Goal: Task Accomplishment & Management: Use online tool/utility

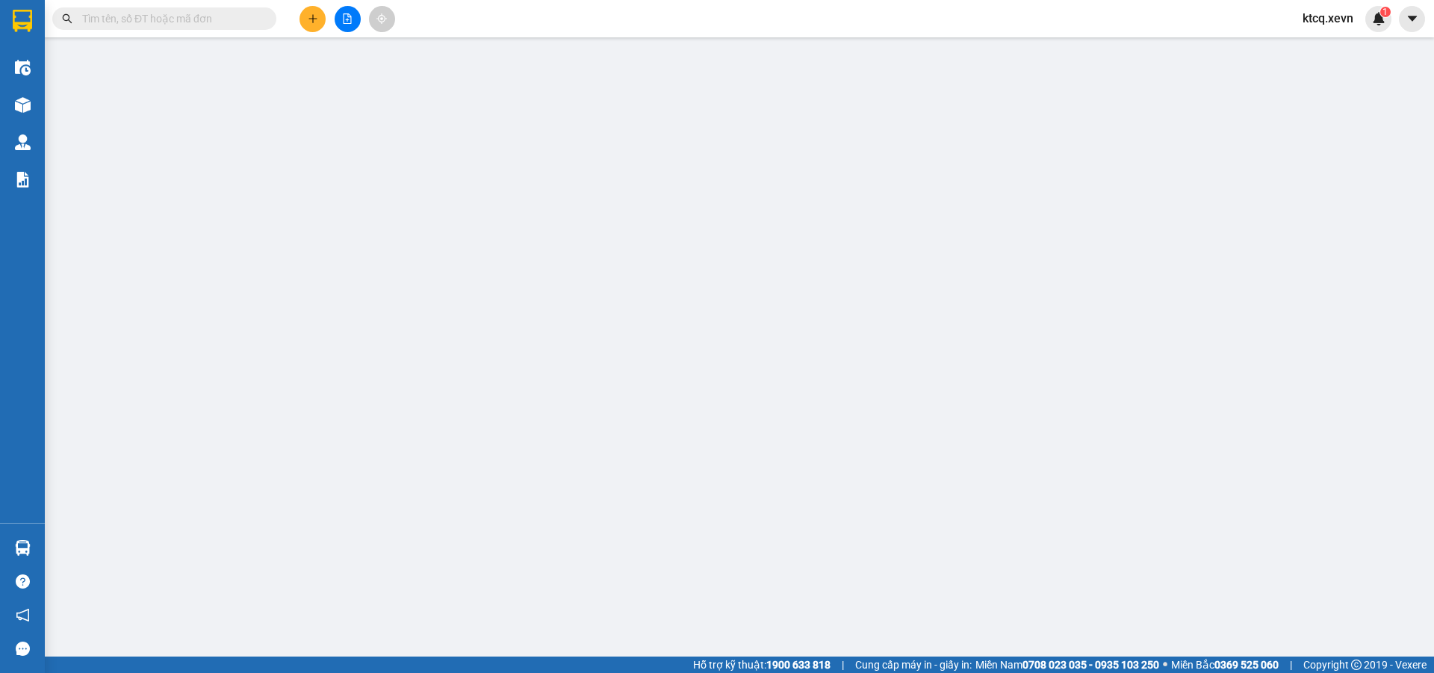
click at [242, 16] on input "text" at bounding box center [170, 18] width 176 height 16
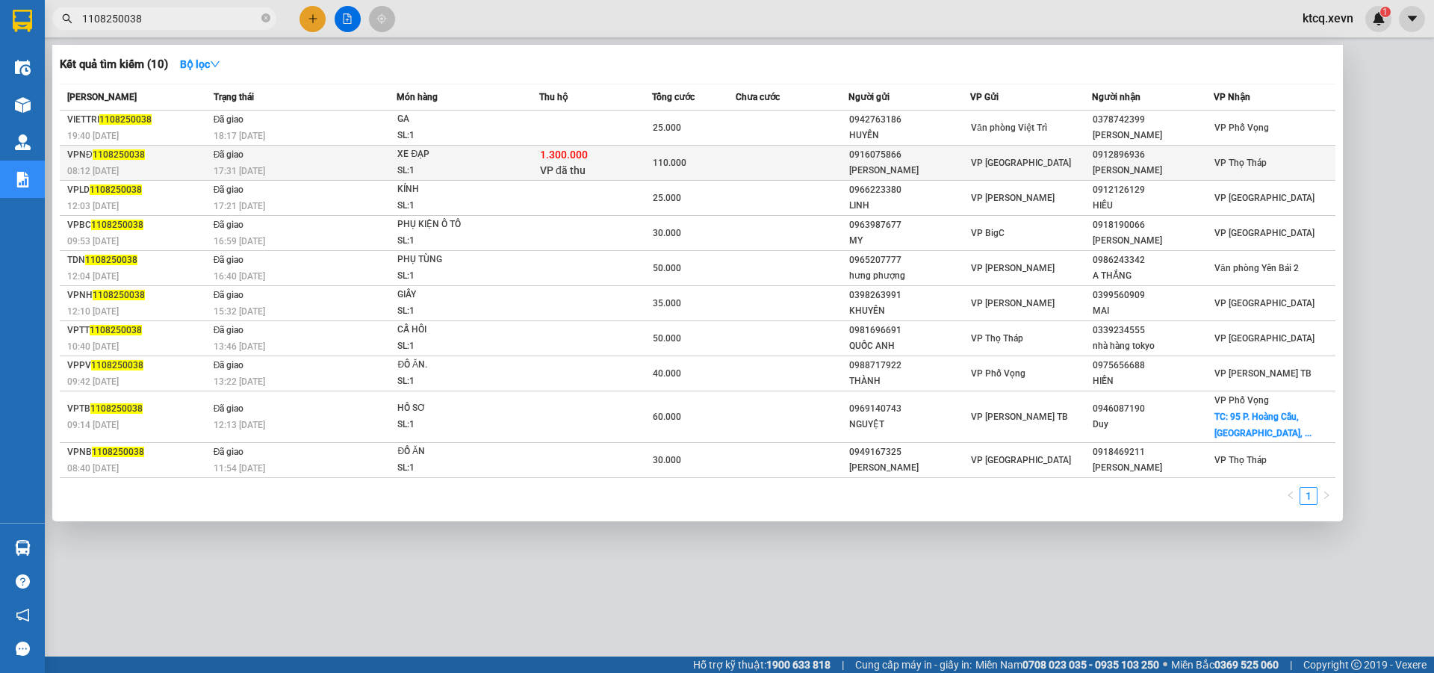
type input "1108250038"
click at [133, 155] on span "1108250038" at bounding box center [119, 154] width 52 height 10
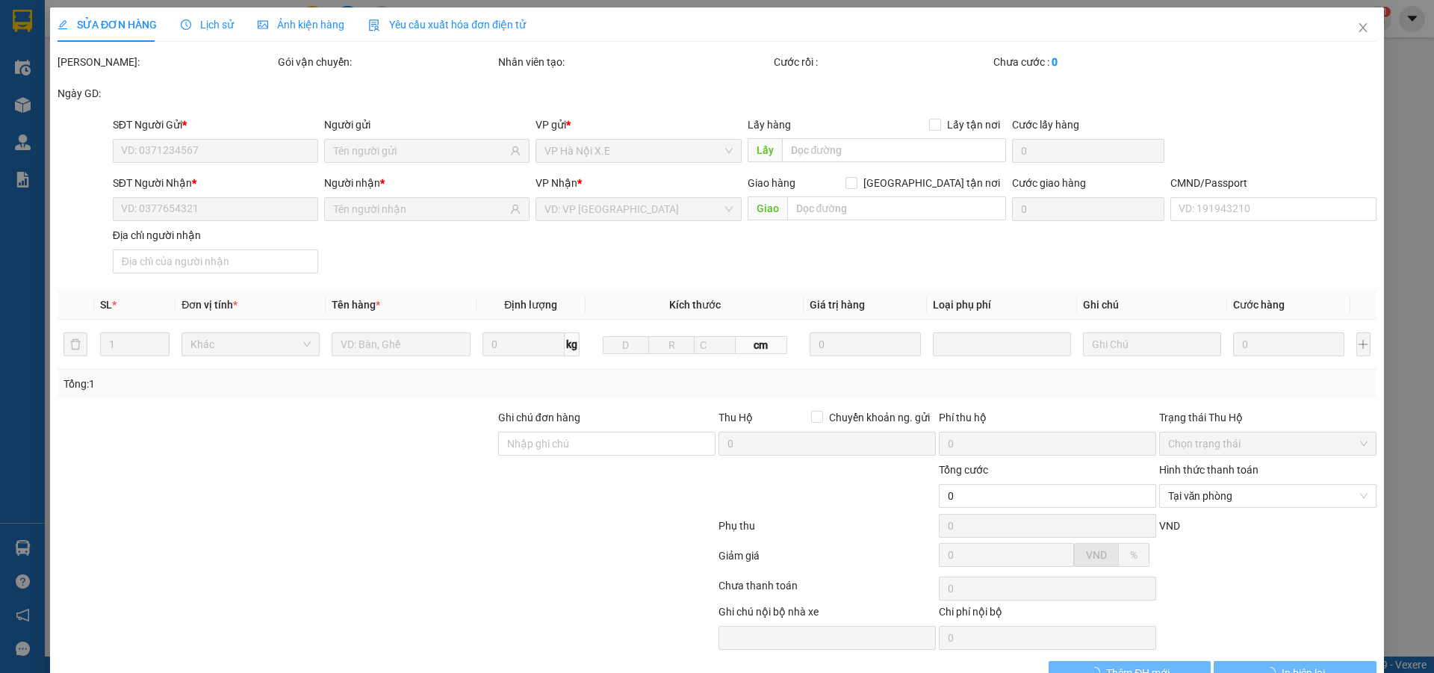
type input "0916075866"
type input "[PERSON_NAME]"
type input "0912896936"
type input "[PERSON_NAME]"
type input "001088051857"
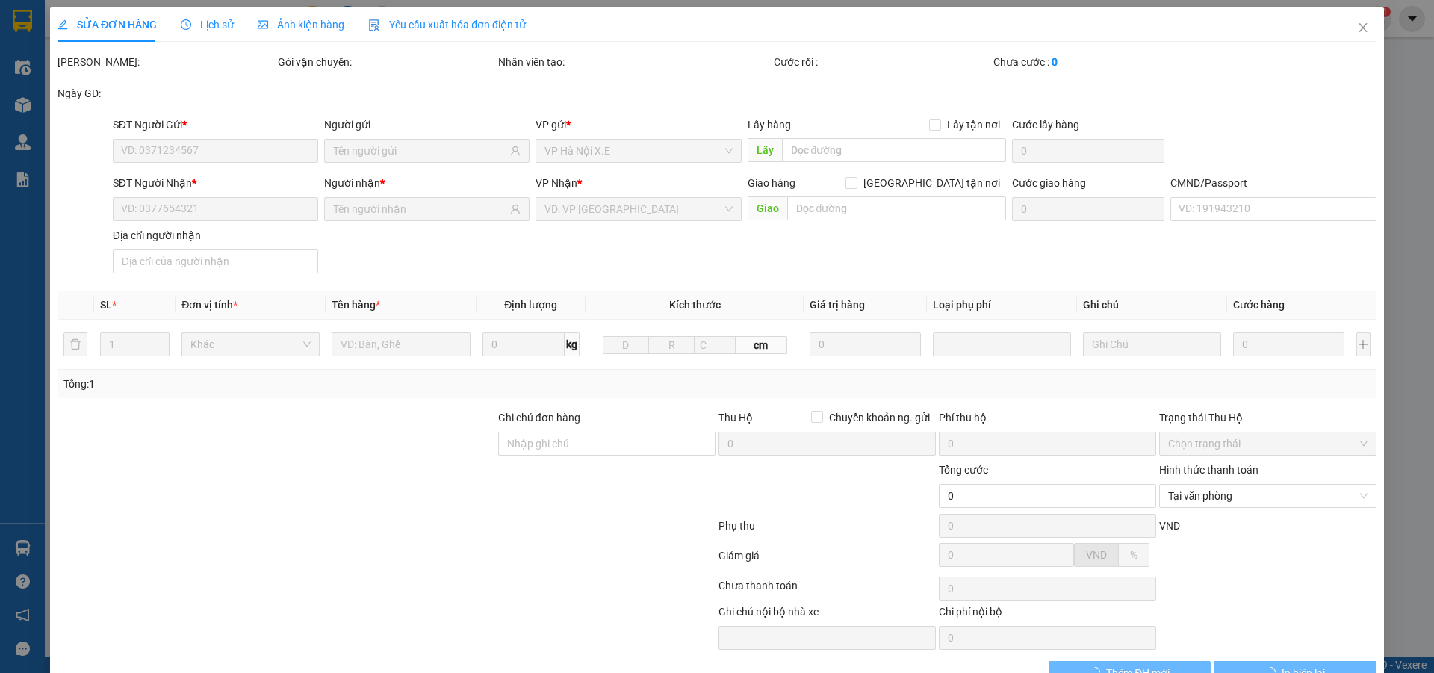
checkbox input "true"
type input "1.300.000"
type input "110.000"
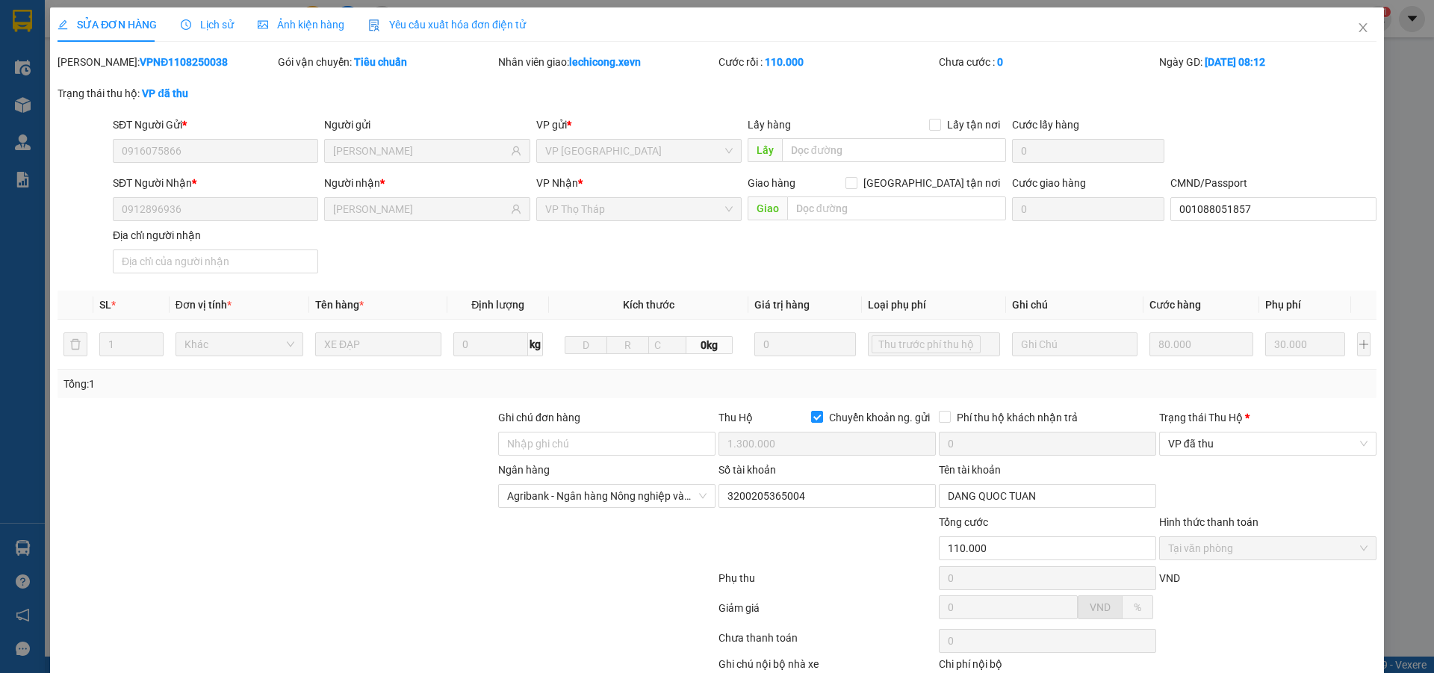
scroll to position [93, 0]
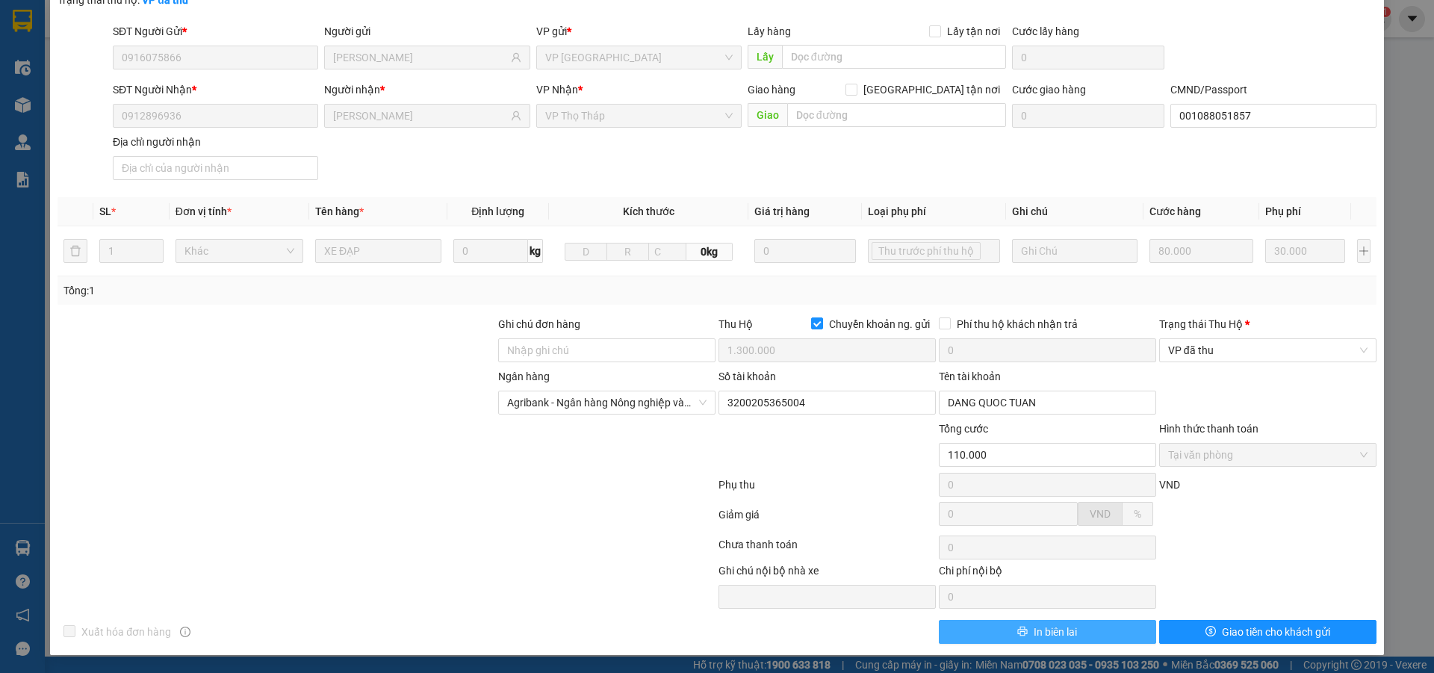
click at [1044, 623] on button "In biên lai" at bounding box center [1047, 632] width 217 height 24
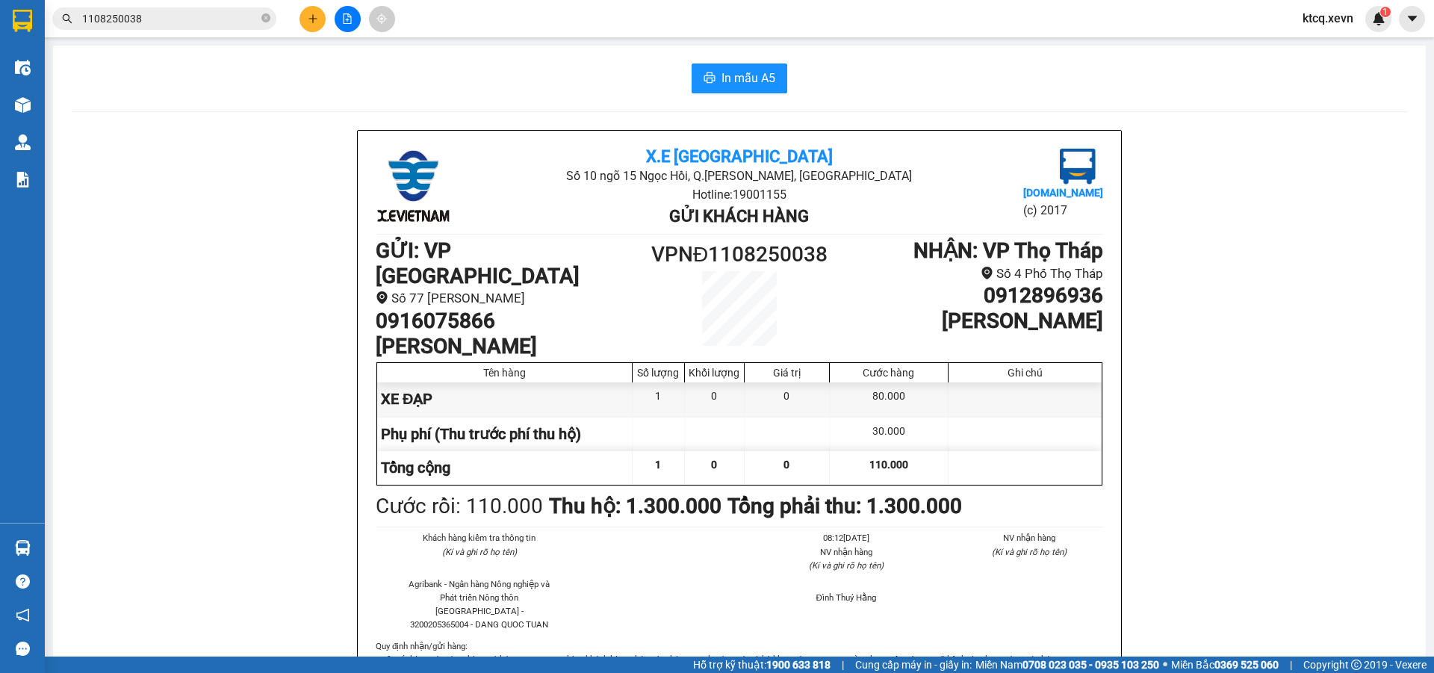
scroll to position [75, 0]
